Goal: Task Accomplishment & Management: Use online tool/utility

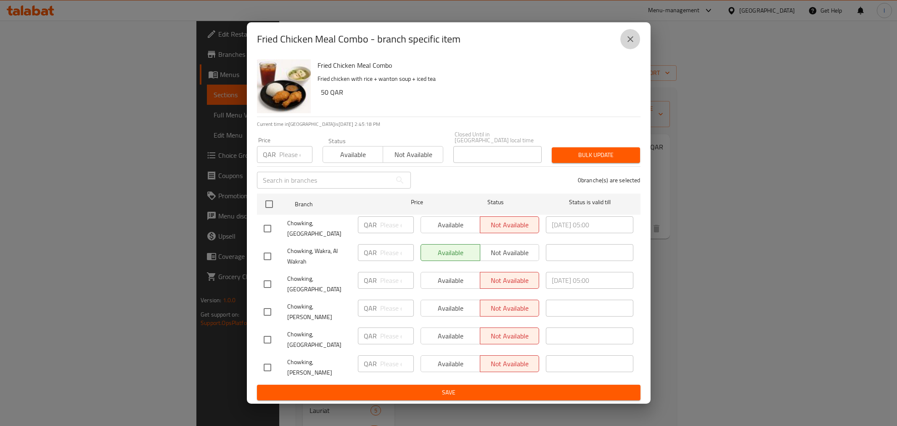
click at [634, 44] on icon "close" at bounding box center [631, 39] width 10 height 10
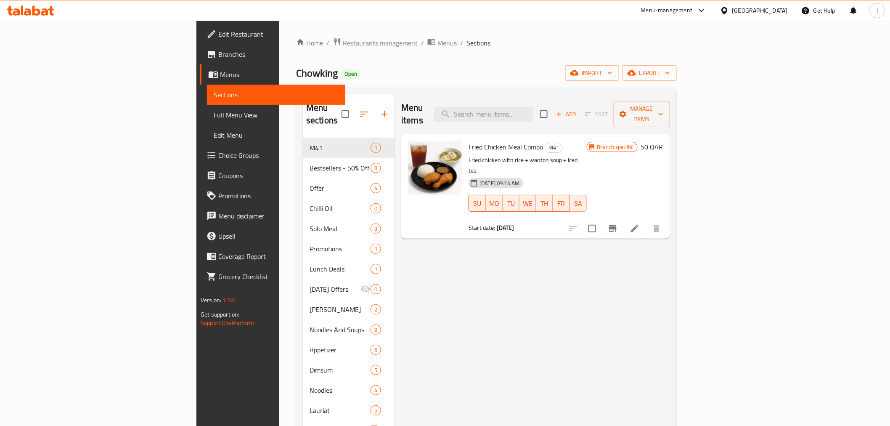
click at [343, 40] on span "Restaurants management" at bounding box center [380, 43] width 75 height 10
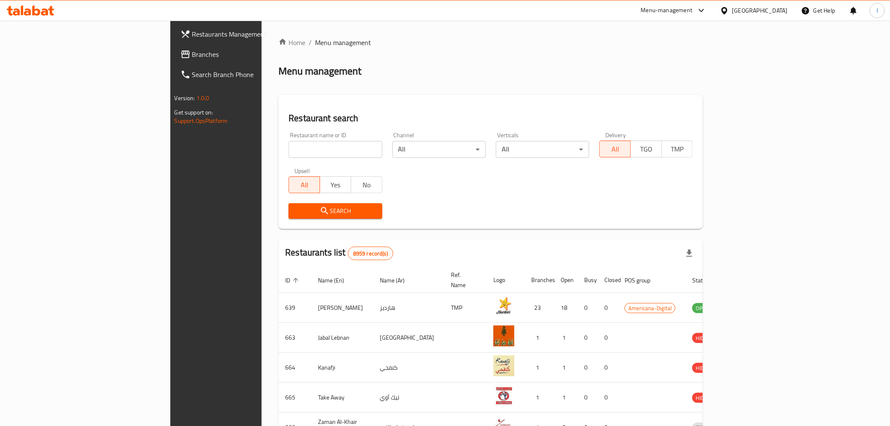
click at [289, 148] on input "search" at bounding box center [335, 149] width 93 height 17
paste input "722624"
click at [295, 209] on span "Search" at bounding box center [335, 211] width 80 height 11
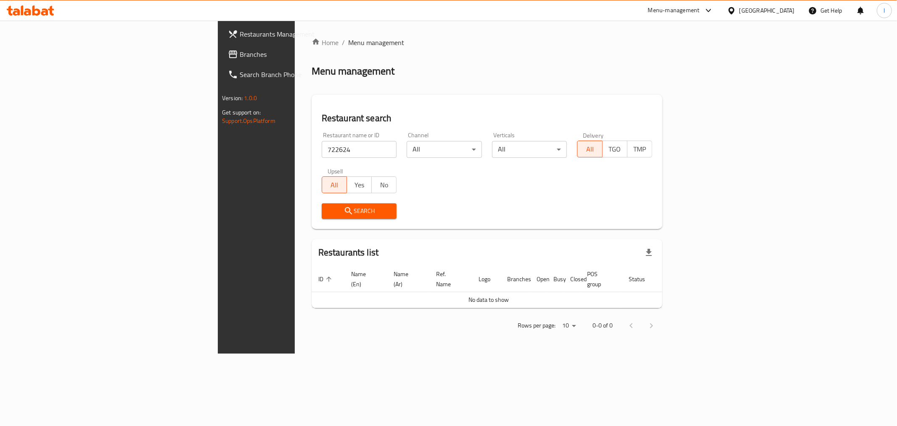
click at [322, 153] on input "722624" at bounding box center [359, 149] width 75 height 17
paste input "Ninja Ramen"
type input "Ninja Ramen"
click at [329, 212] on span "Search" at bounding box center [360, 211] width 62 height 11
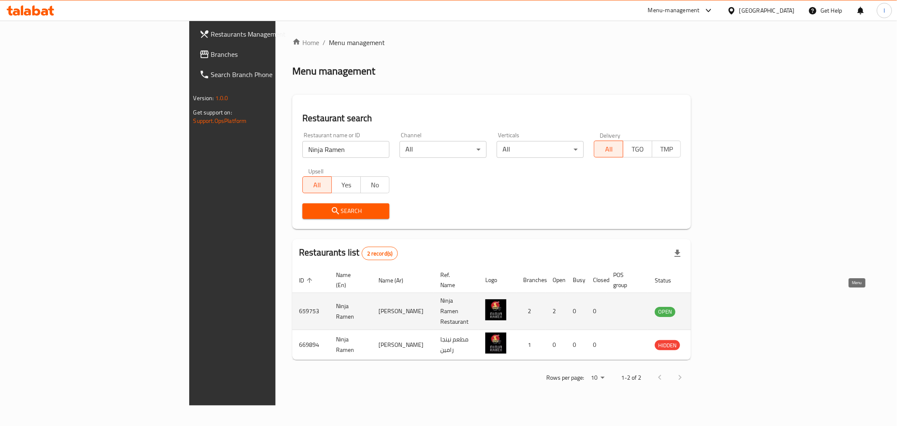
click at [708, 310] on icon "enhanced table" at bounding box center [706, 311] width 3 height 3
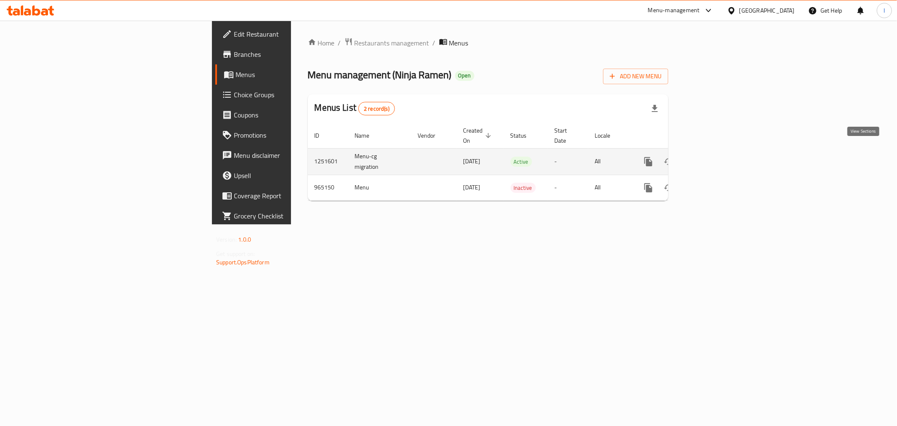
click at [714, 156] on icon "enhanced table" at bounding box center [709, 161] width 10 height 10
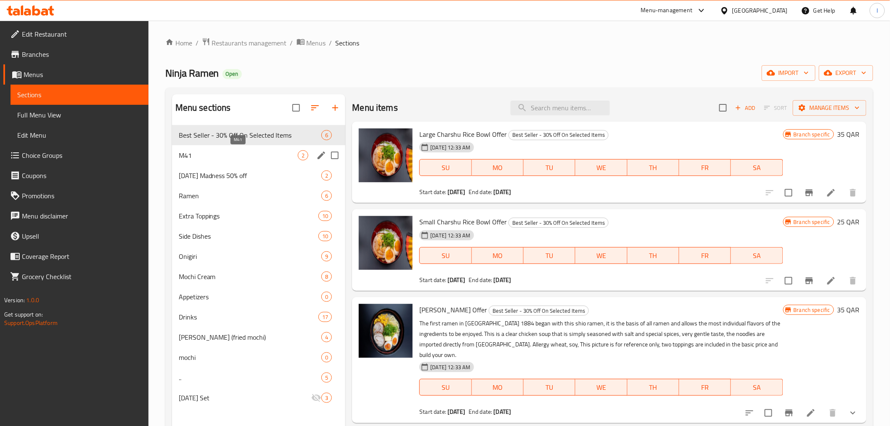
click at [207, 154] on span "M41" at bounding box center [238, 155] width 119 height 10
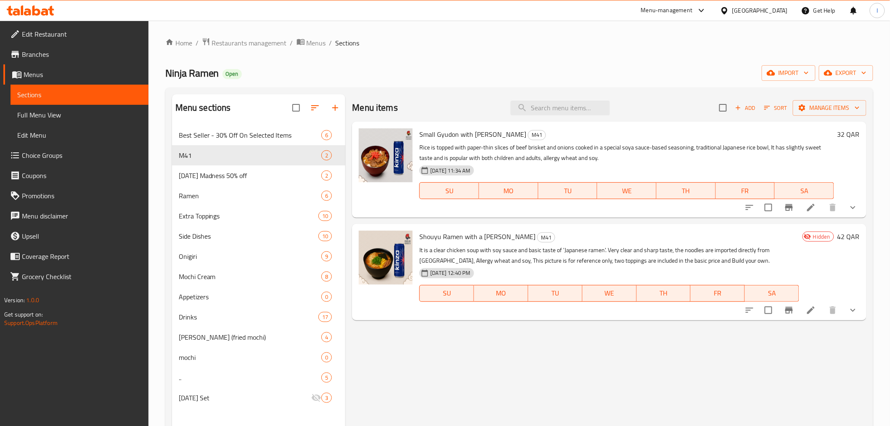
drag, startPoint x: 562, startPoint y: 45, endPoint x: 561, endPoint y: 24, distance: 21.1
click at [562, 45] on ol "Home / Restaurants management / Menus / Sections" at bounding box center [519, 42] width 708 height 11
click at [249, 42] on span "Restaurants management" at bounding box center [249, 43] width 75 height 10
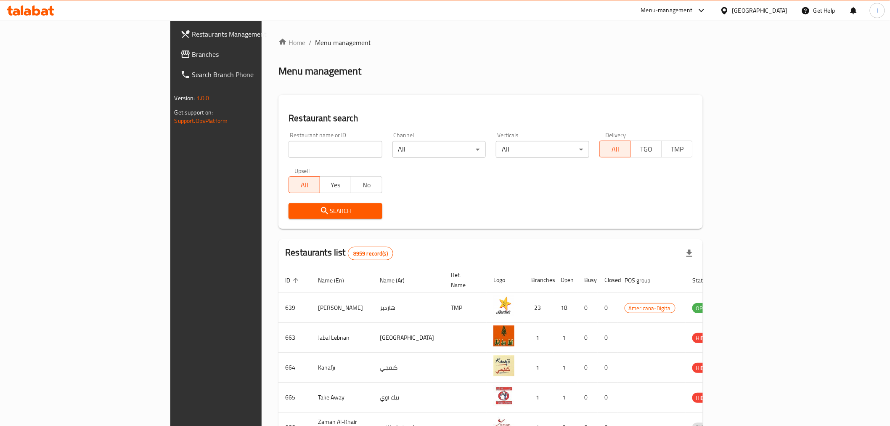
click at [289, 146] on input "search" at bounding box center [335, 149] width 93 height 17
paste input "Creemy Cafe"
type input "Creemy Cafe"
click at [295, 208] on span "Search" at bounding box center [335, 211] width 80 height 11
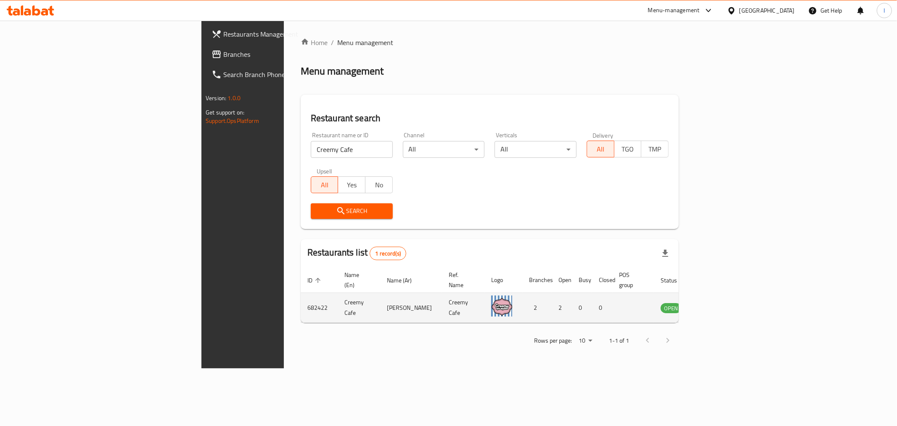
click at [713, 306] on icon "enhanced table" at bounding box center [712, 307] width 3 height 3
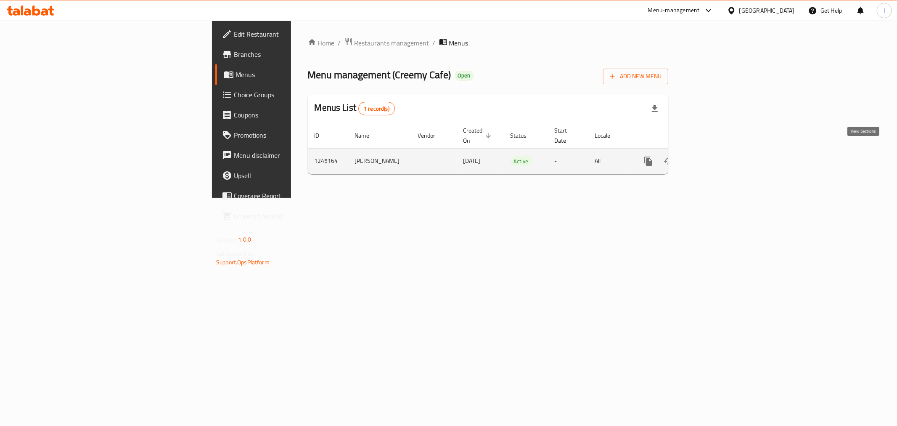
click at [714, 156] on icon "enhanced table" at bounding box center [709, 161] width 10 height 10
